Goal: Information Seeking & Learning: Learn about a topic

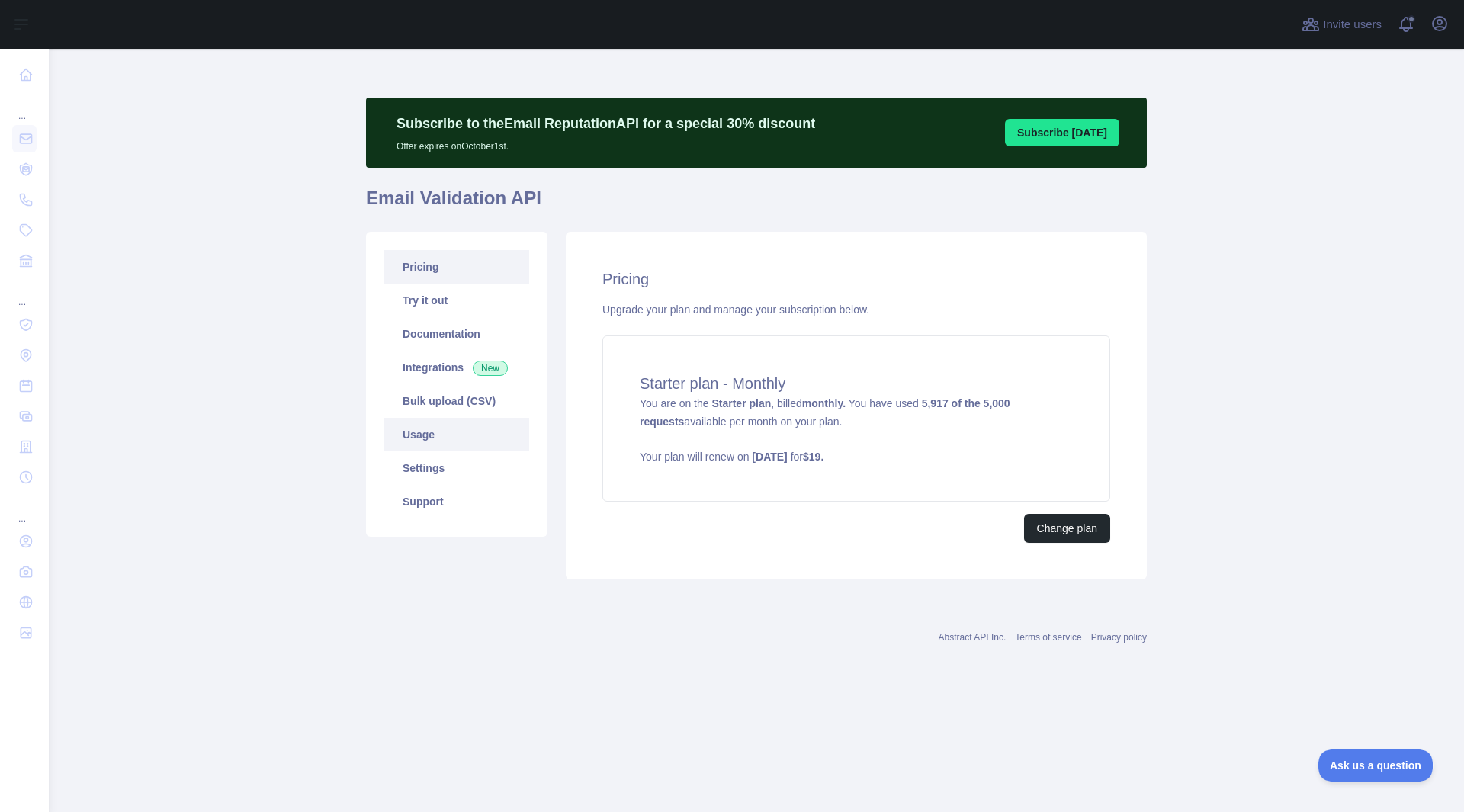
click at [440, 433] on link "Usage" at bounding box center [456, 435] width 145 height 33
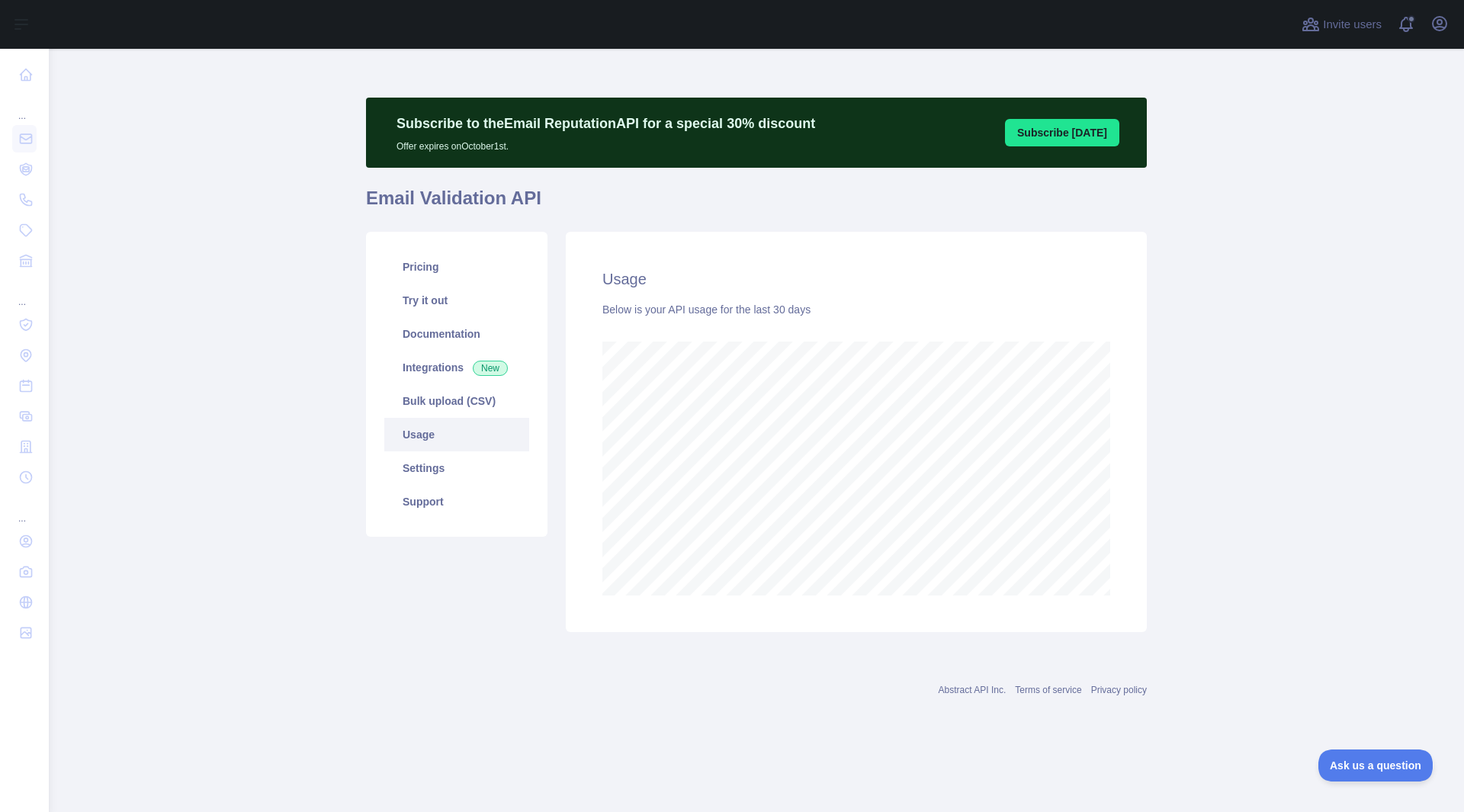
scroll to position [763, 1415]
click at [438, 265] on link "Pricing" at bounding box center [456, 267] width 145 height 33
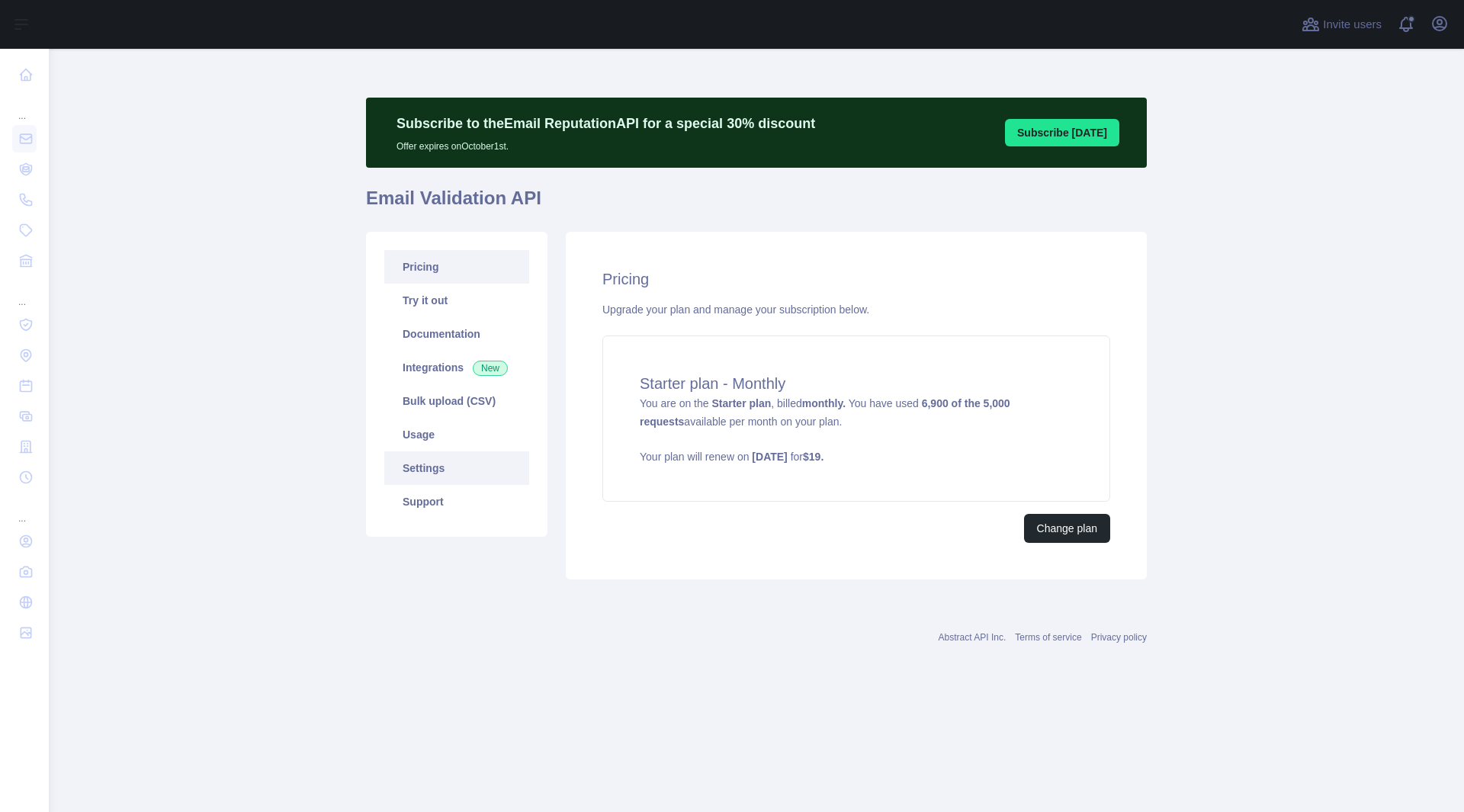
click at [430, 458] on link "Settings" at bounding box center [456, 468] width 145 height 33
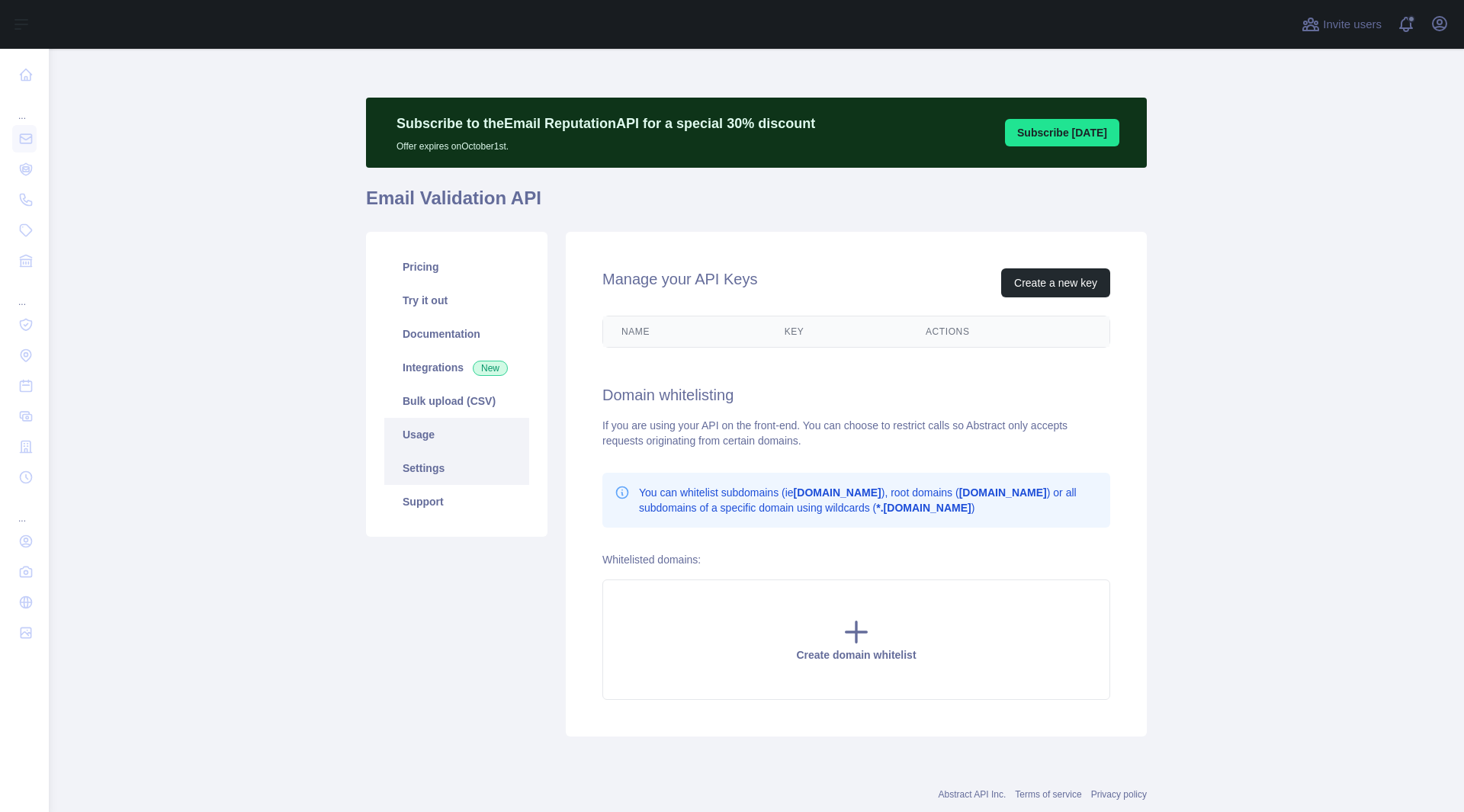
click at [431, 449] on link "Usage" at bounding box center [456, 435] width 145 height 33
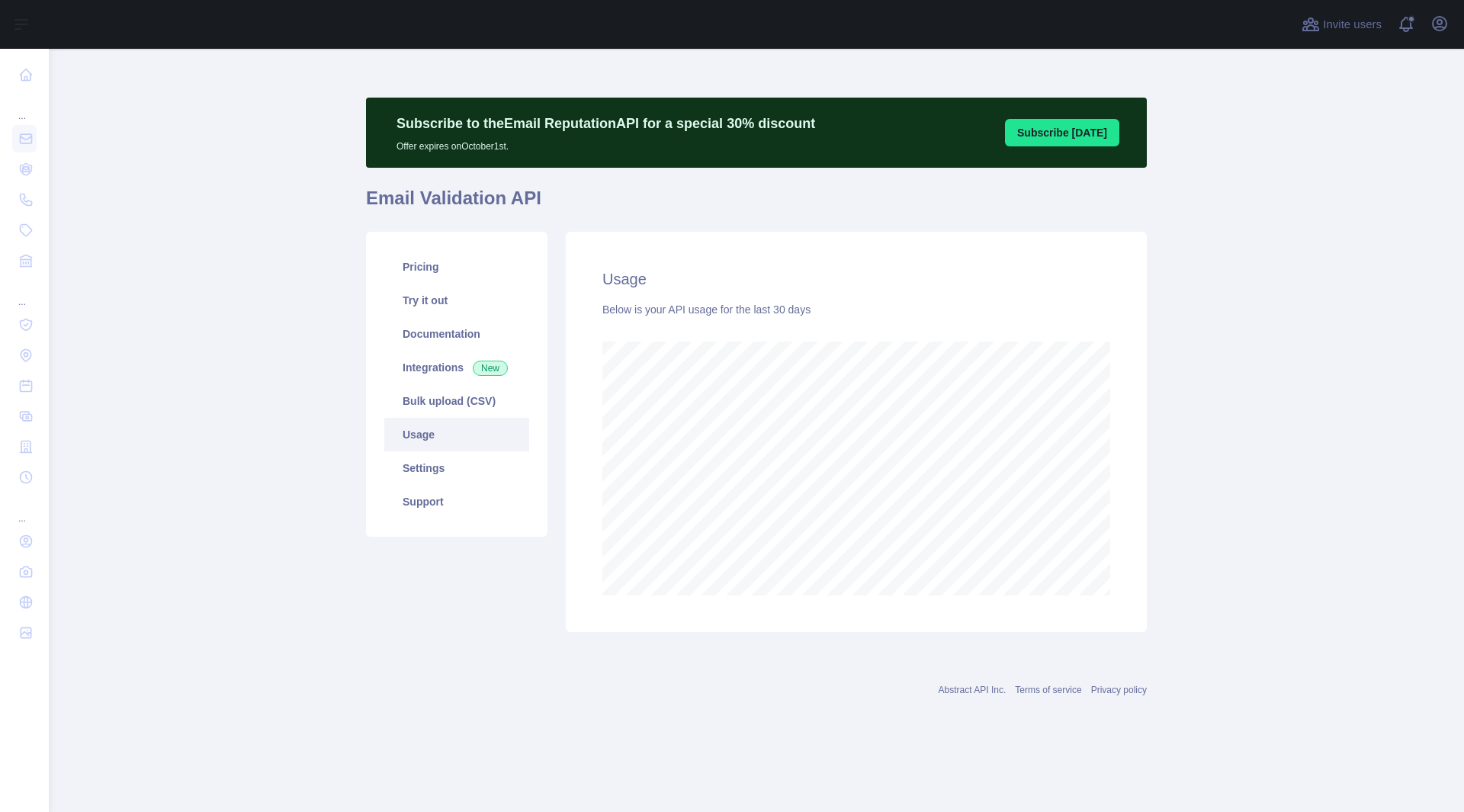
scroll to position [763, 1415]
click at [454, 265] on link "Pricing" at bounding box center [456, 267] width 145 height 33
